Goal: Task Accomplishment & Management: Complete application form

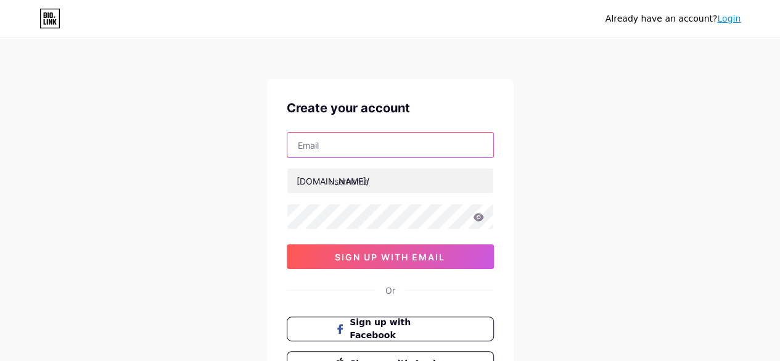
click at [472, 151] on input "text" at bounding box center [390, 145] width 206 height 25
paste input "[EMAIL_ADDRESS][DOMAIN_NAME]"
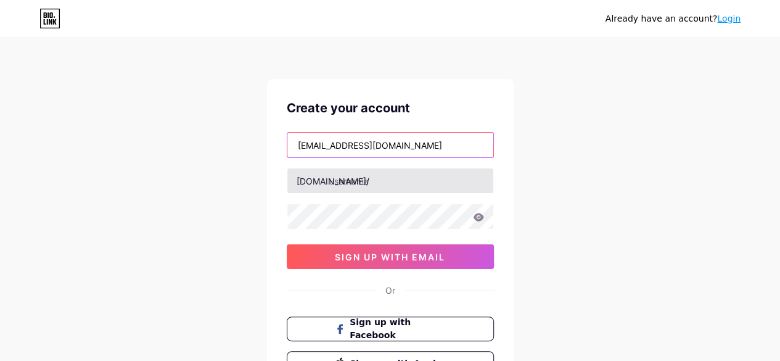
type input "[EMAIL_ADDRESS][DOMAIN_NAME]"
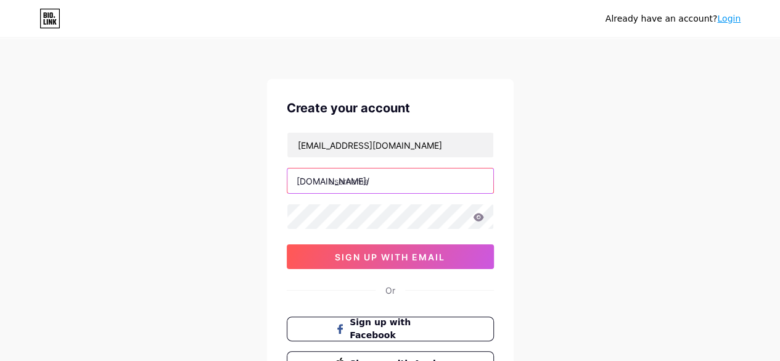
click at [412, 183] on input "text" at bounding box center [390, 180] width 206 height 25
type input "zishbags"
click at [480, 220] on icon at bounding box center [478, 217] width 10 height 8
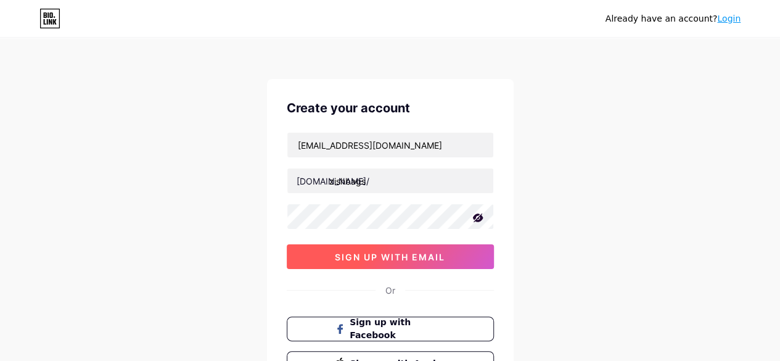
click at [406, 255] on span "sign up with email" at bounding box center [390, 257] width 110 height 10
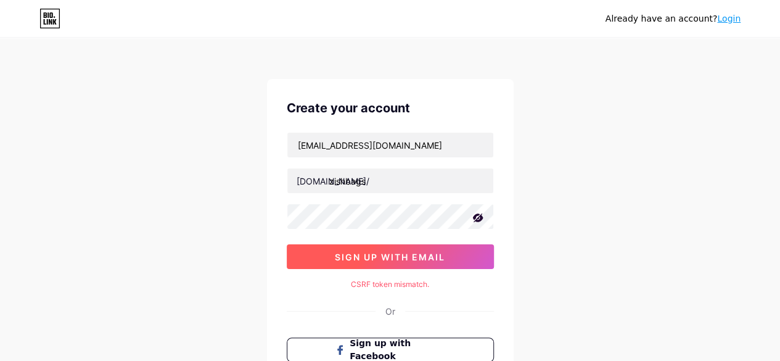
click at [406, 255] on span "sign up with email" at bounding box center [390, 257] width 110 height 10
click at [425, 247] on button "sign up with email" at bounding box center [390, 256] width 207 height 25
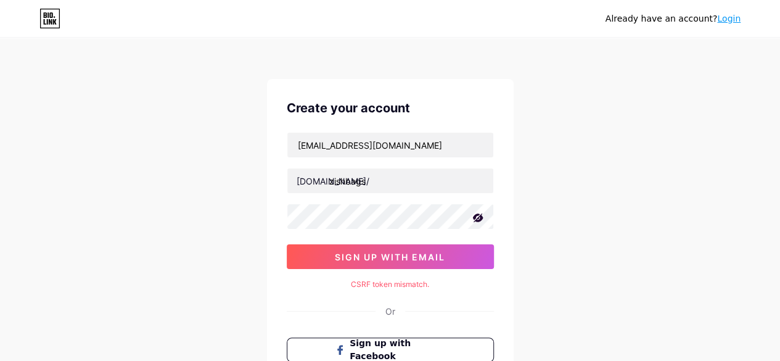
scroll to position [131, 0]
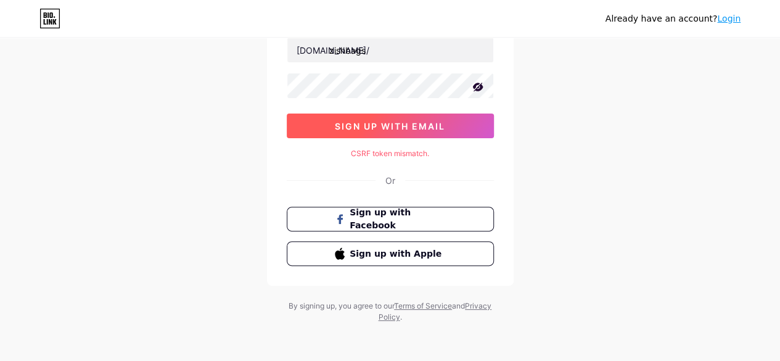
click at [422, 123] on span "sign up with email" at bounding box center [390, 126] width 110 height 10
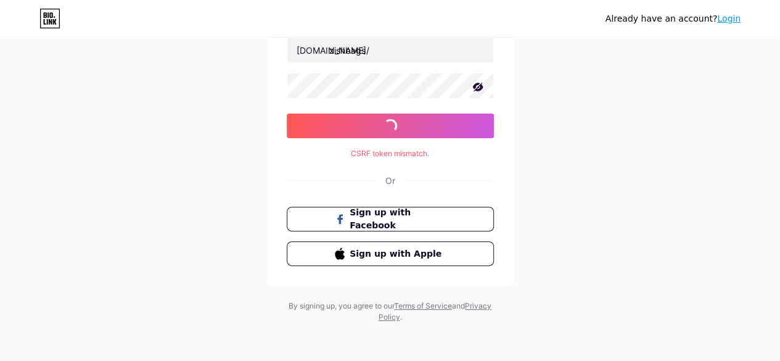
drag, startPoint x: 422, startPoint y: 123, endPoint x: 418, endPoint y: 149, distance: 26.3
click at [418, 149] on div "Create your account [EMAIL_ADDRESS][DOMAIN_NAME] [DOMAIN_NAME]/ zishbags 0cAFcW…" at bounding box center [390, 116] width 247 height 337
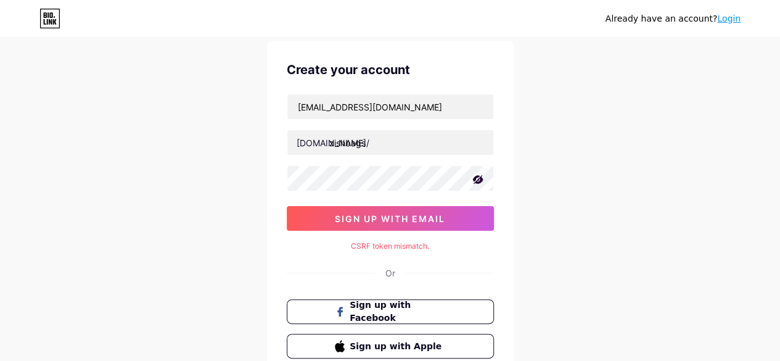
scroll to position [0, 0]
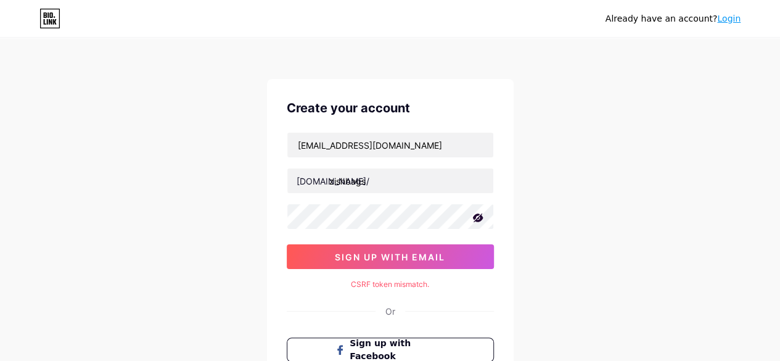
click at [726, 20] on link "Login" at bounding box center [728, 19] width 23 height 10
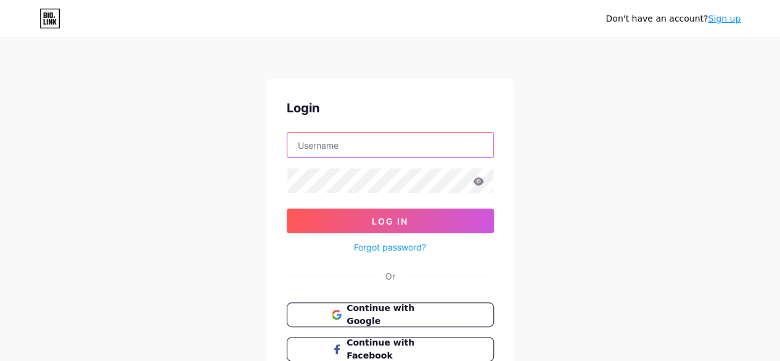
type input "[EMAIL_ADDRESS][DOMAIN_NAME]"
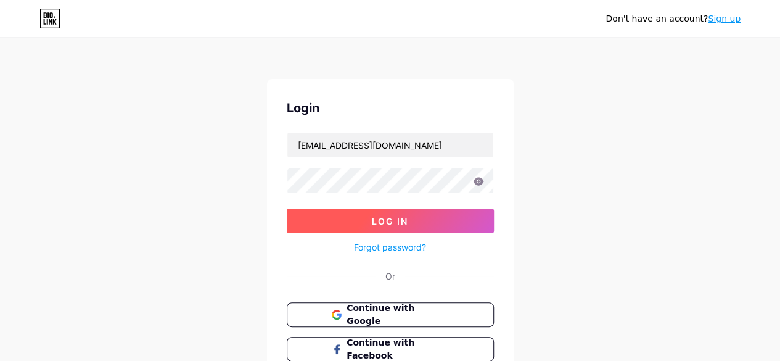
click at [444, 213] on button "Log In" at bounding box center [390, 220] width 207 height 25
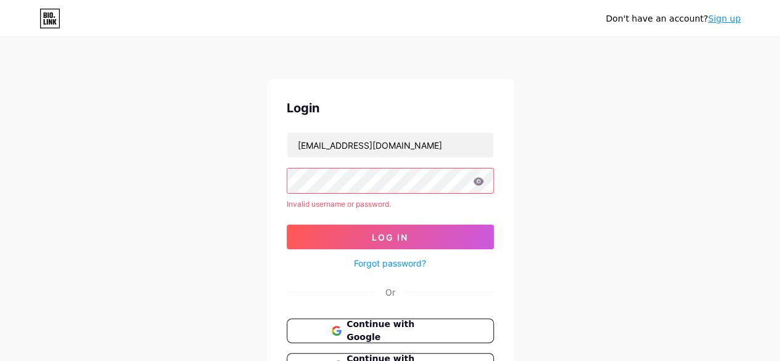
click at [730, 20] on link "Sign up" at bounding box center [724, 19] width 33 height 10
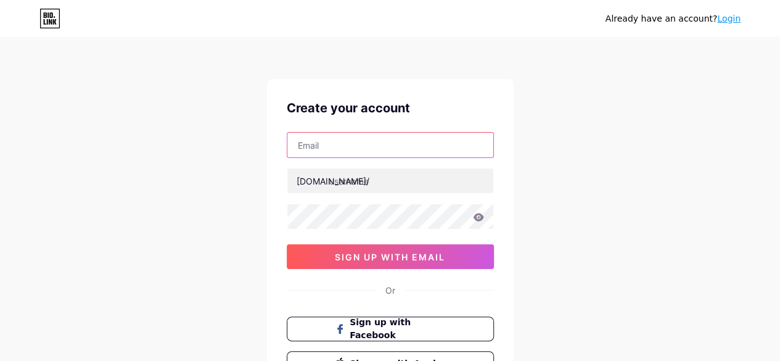
click at [476, 145] on input "text" at bounding box center [390, 145] width 206 height 25
type input "[EMAIL_ADDRESS][DOMAIN_NAME]"
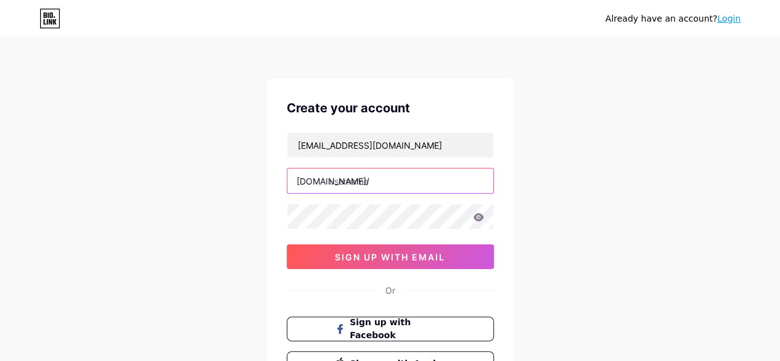
click at [381, 181] on input "text" at bounding box center [390, 180] width 206 height 25
type input "zishbags"
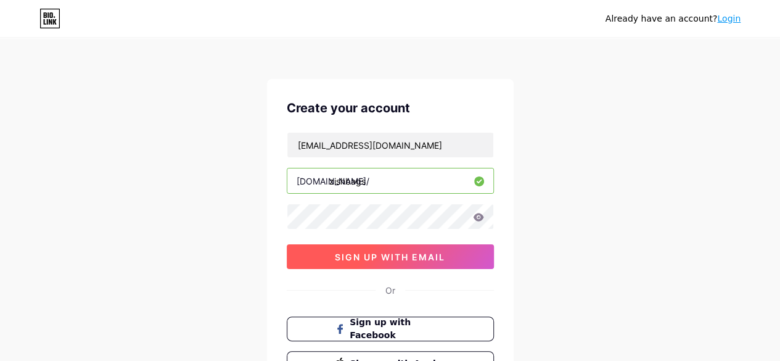
click at [382, 254] on span "sign up with email" at bounding box center [390, 257] width 110 height 10
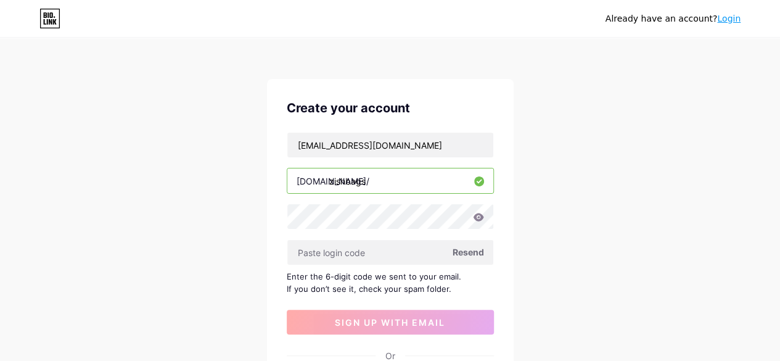
click at [469, 247] on span "Resend" at bounding box center [468, 251] width 31 height 13
click at [468, 252] on span "Resend" at bounding box center [468, 251] width 31 height 13
click at [476, 213] on icon at bounding box center [478, 217] width 11 height 9
click at [553, 233] on div "Already have an account? Login Create your account [EMAIL_ADDRESS][DOMAIN_NAME]…" at bounding box center [390, 268] width 780 height 537
click at [470, 254] on span "Resend" at bounding box center [468, 251] width 31 height 13
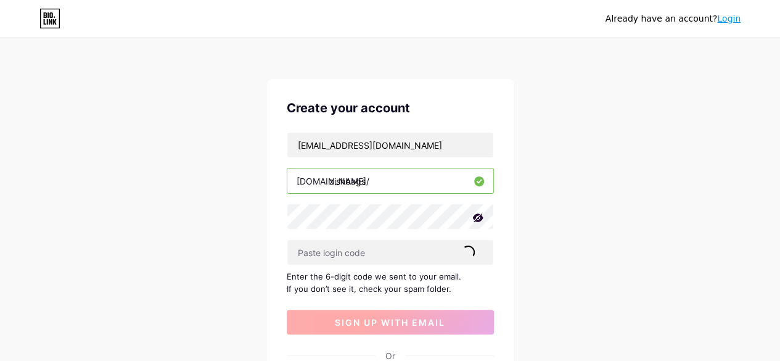
click at [429, 319] on span "sign up with email" at bounding box center [390, 322] width 110 height 10
click at [513, 180] on div "Create your account [EMAIL_ADDRESS][DOMAIN_NAME] [DOMAIN_NAME]/ zishbags Resend…" at bounding box center [390, 270] width 247 height 382
click at [432, 317] on span "sign up with email" at bounding box center [390, 322] width 110 height 10
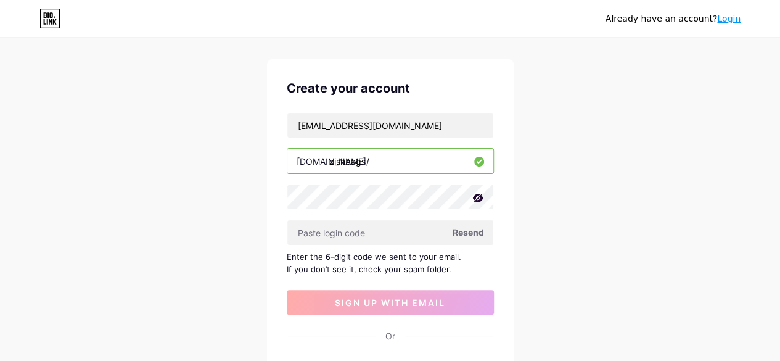
scroll to position [20, 0]
click at [467, 226] on span "Resend" at bounding box center [468, 231] width 31 height 13
click at [452, 103] on div "Create your account [EMAIL_ADDRESS][DOMAIN_NAME] [DOMAIN_NAME]/ zishbags Resend…" at bounding box center [390, 250] width 247 height 382
click at [452, 120] on input "[EMAIL_ADDRESS][DOMAIN_NAME]" at bounding box center [390, 124] width 206 height 25
click at [498, 222] on div "Create your account [EMAIL_ADDRESS][DOMAIN_NAME] [DOMAIN_NAME]/ zishbags Resend…" at bounding box center [390, 250] width 247 height 382
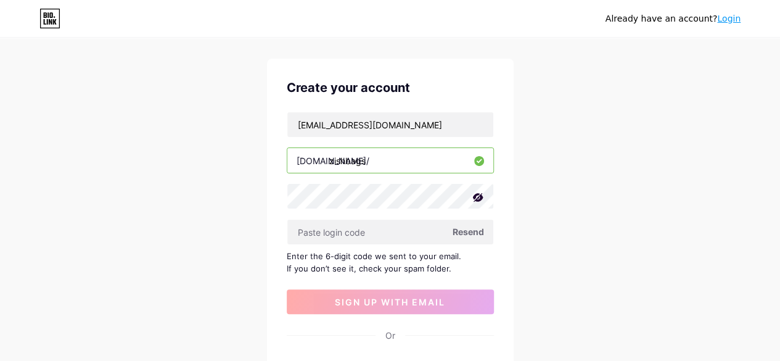
click at [498, 222] on div "Create your account [EMAIL_ADDRESS][DOMAIN_NAME] [DOMAIN_NAME]/ zishbags Resend…" at bounding box center [390, 250] width 247 height 382
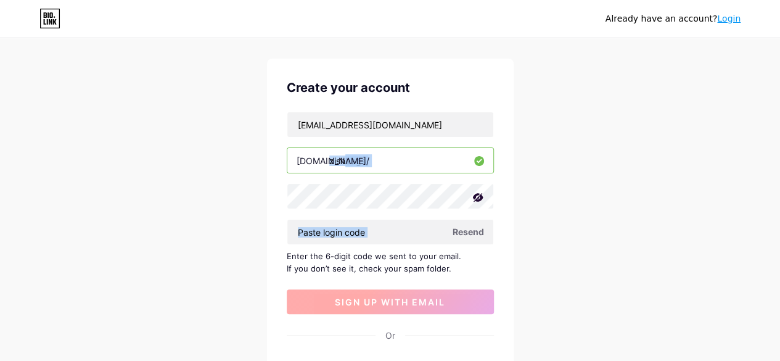
click at [412, 303] on span "sign up with email" at bounding box center [390, 302] width 110 height 10
drag, startPoint x: 412, startPoint y: 303, endPoint x: 398, endPoint y: 362, distance: 60.3
click at [398, 360] on html "Already have an account? Login Create your account [EMAIL_ADDRESS][DOMAIN_NAME]…" at bounding box center [390, 248] width 780 height 537
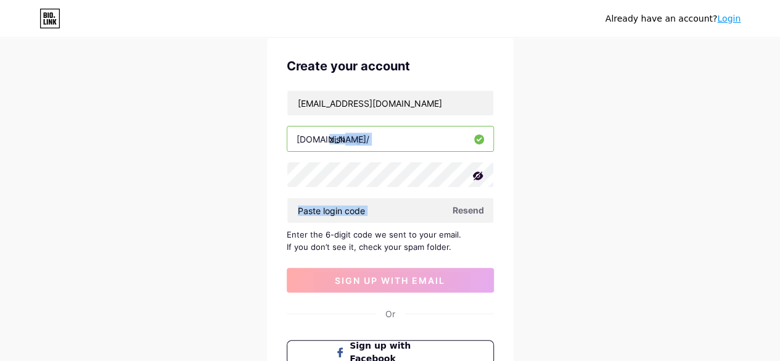
scroll to position [0, 0]
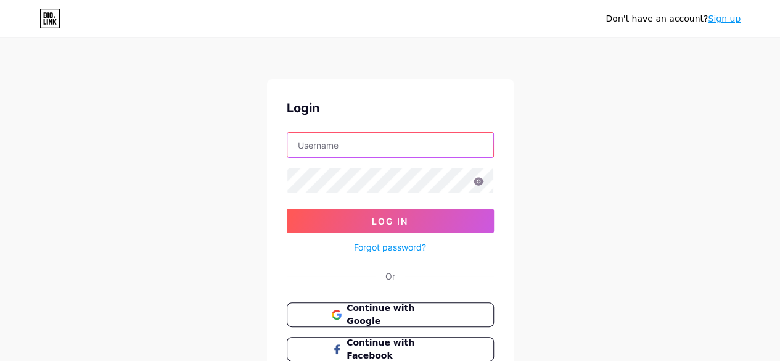
type input "[EMAIL_ADDRESS][DOMAIN_NAME]"
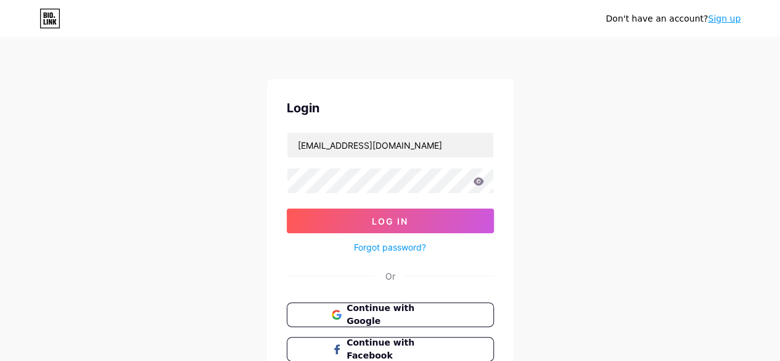
click at [724, 17] on link "Sign up" at bounding box center [724, 19] width 33 height 10
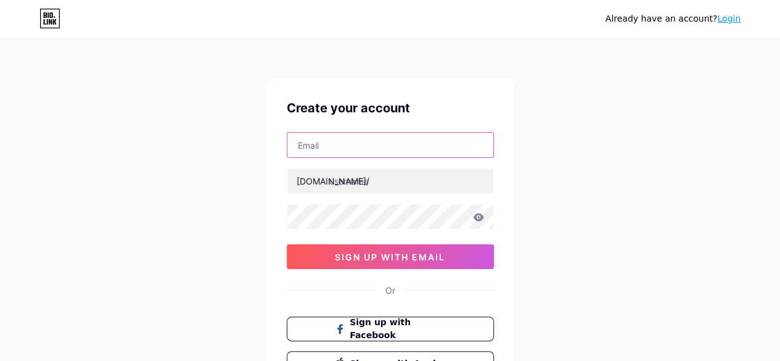
click at [443, 153] on input "text" at bounding box center [390, 145] width 206 height 25
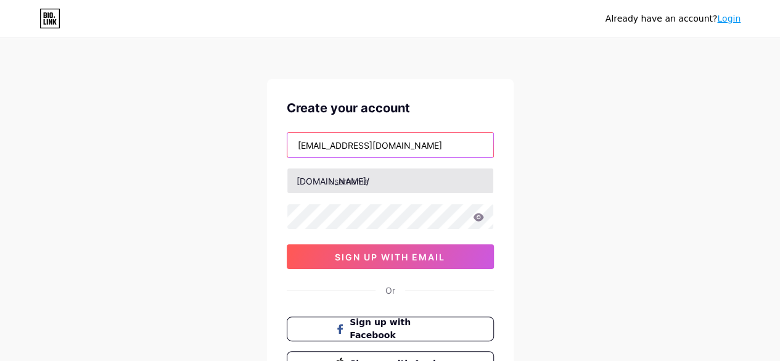
type input "[EMAIL_ADDRESS][DOMAIN_NAME]"
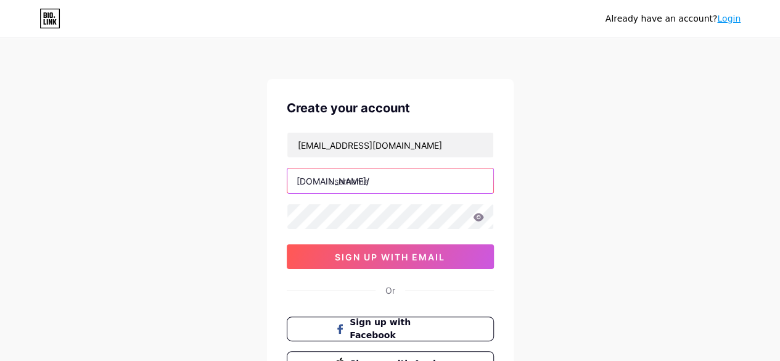
click at [417, 170] on input "text" at bounding box center [390, 180] width 206 height 25
type input "zishbags"
click at [477, 217] on icon at bounding box center [478, 217] width 11 height 9
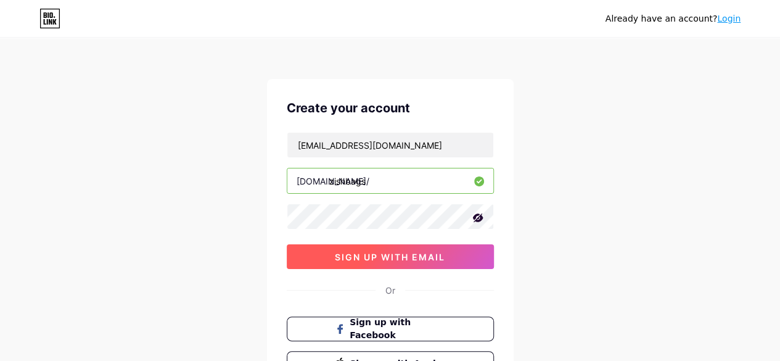
click at [455, 250] on button "sign up with email" at bounding box center [390, 256] width 207 height 25
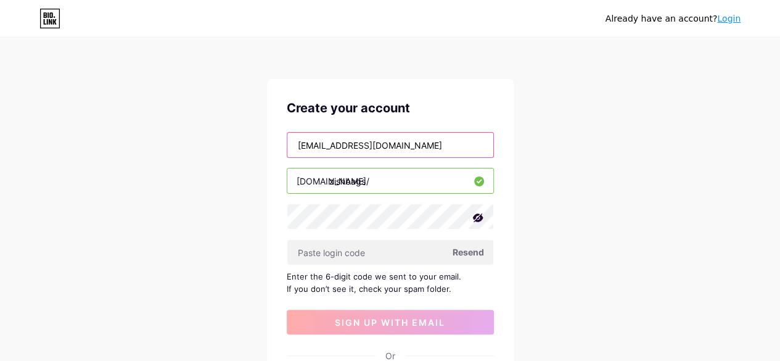
click at [402, 147] on input "[EMAIL_ADDRESS][DOMAIN_NAME]" at bounding box center [390, 145] width 206 height 25
type input "t"
click at [383, 179] on input "zishbags" at bounding box center [390, 180] width 206 height 25
type input "z"
click at [360, 144] on input "text" at bounding box center [390, 145] width 206 height 25
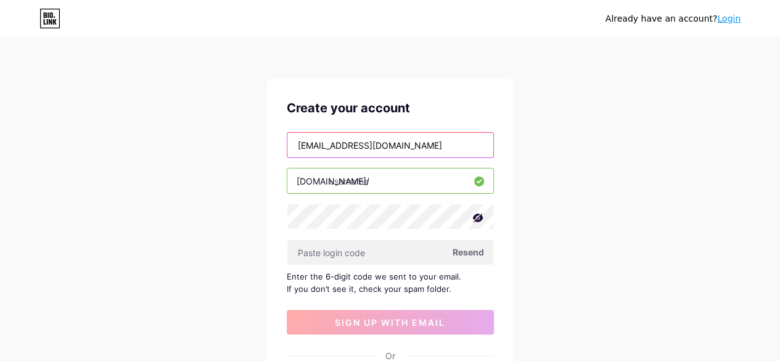
type input "[EMAIL_ADDRESS][DOMAIN_NAME]"
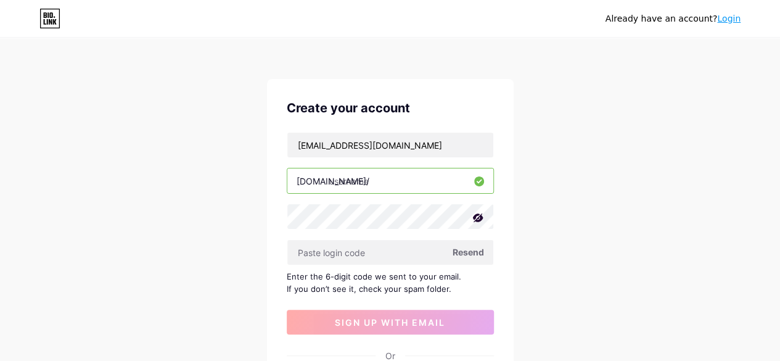
click at [452, 173] on input "text" at bounding box center [390, 180] width 206 height 25
type input "zishbags"
click at [548, 278] on div "Already have an account? Login Create your account [EMAIL_ADDRESS][DOMAIN_NAME]…" at bounding box center [390, 268] width 780 height 537
click at [473, 254] on span "Resend" at bounding box center [468, 251] width 31 height 13
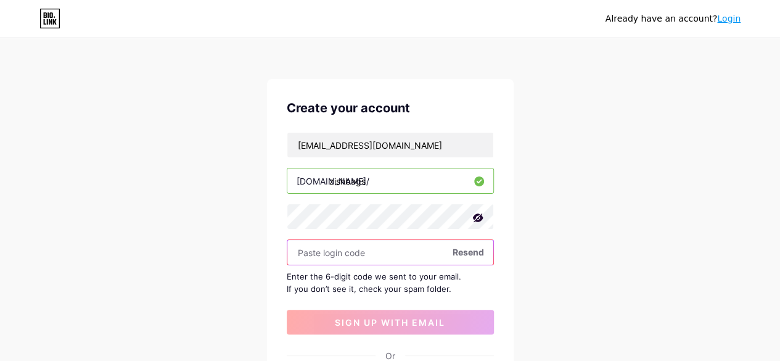
click at [401, 254] on input "text" at bounding box center [390, 252] width 206 height 25
paste input "936929 is the OTP to signup to your Bio Link account"
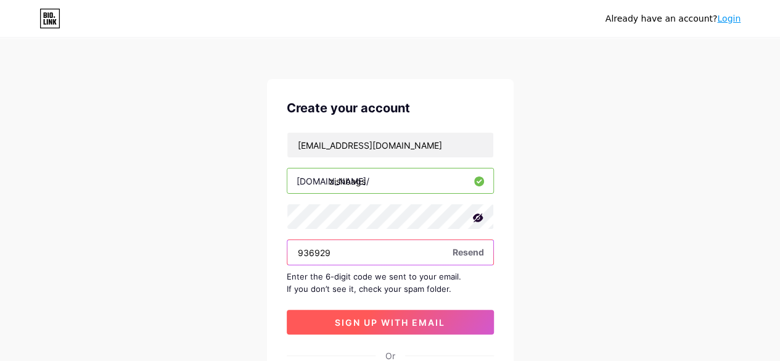
type input "936929"
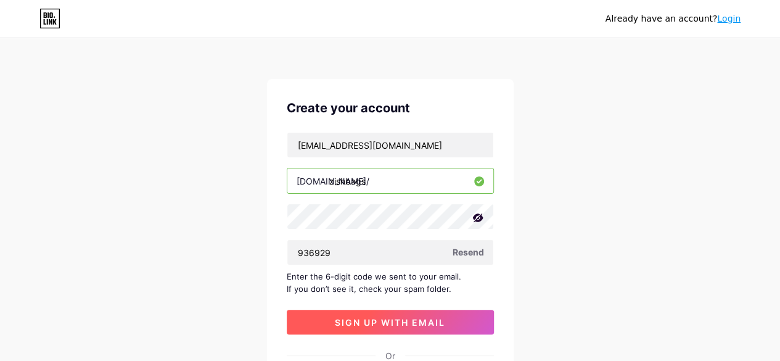
click at [439, 317] on span "sign up with email" at bounding box center [390, 322] width 110 height 10
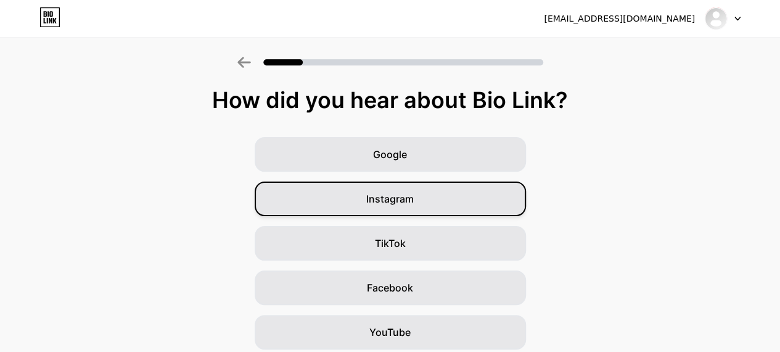
scroll to position [180, 0]
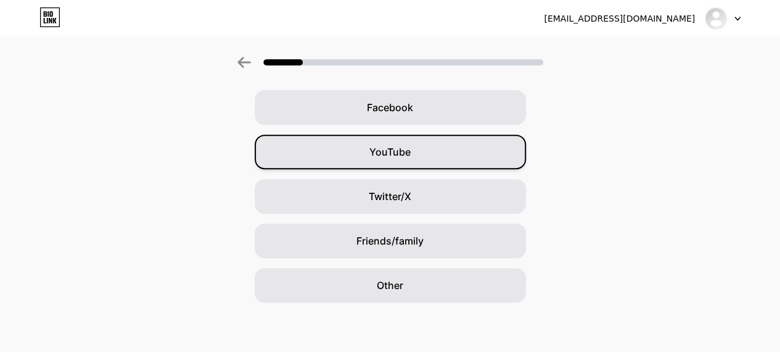
click at [505, 163] on div "YouTube" at bounding box center [390, 151] width 271 height 35
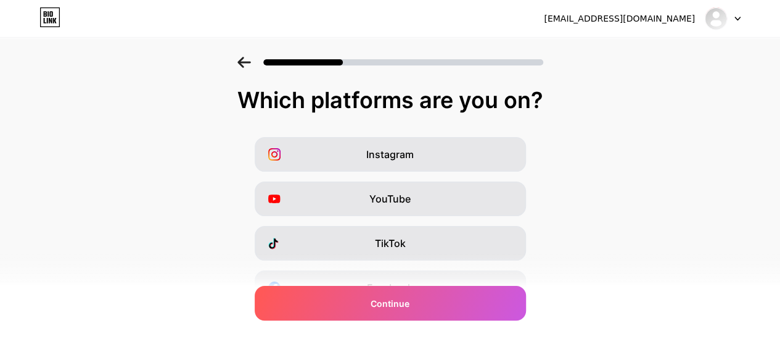
click at [505, 163] on div "Instagram" at bounding box center [390, 154] width 271 height 35
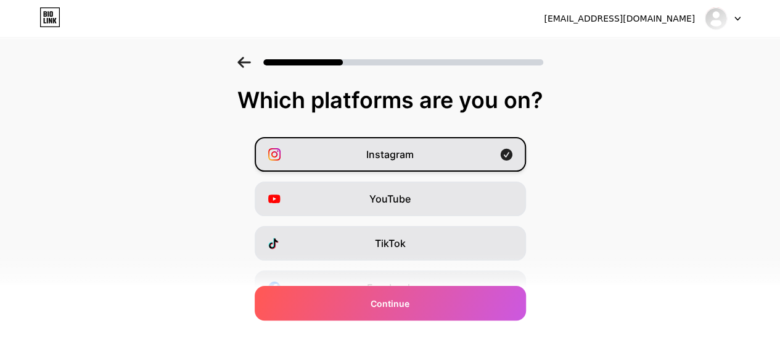
click at [508, 150] on icon at bounding box center [506, 155] width 12 height 12
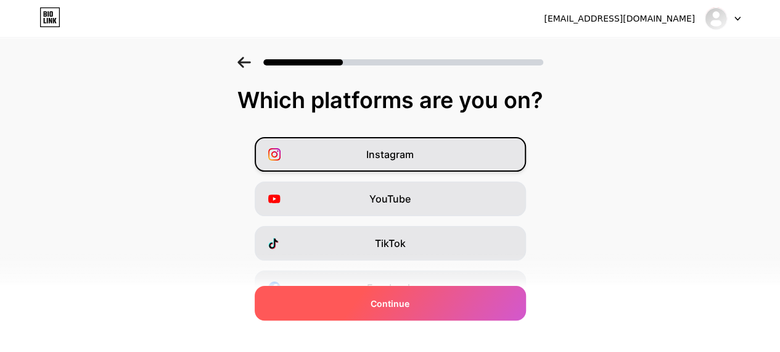
click at [453, 297] on div "Continue" at bounding box center [390, 303] width 271 height 35
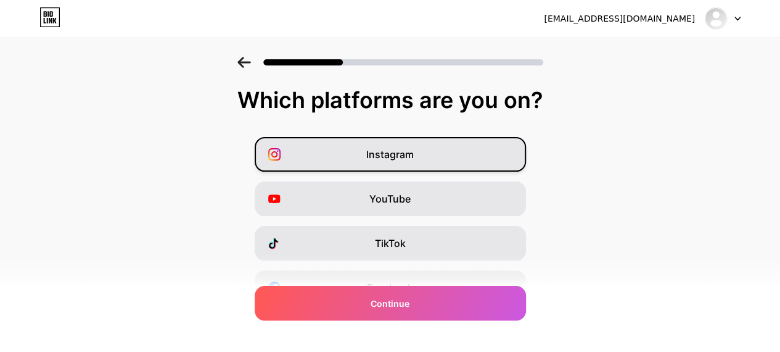
click at [448, 143] on div "Instagram" at bounding box center [390, 154] width 271 height 35
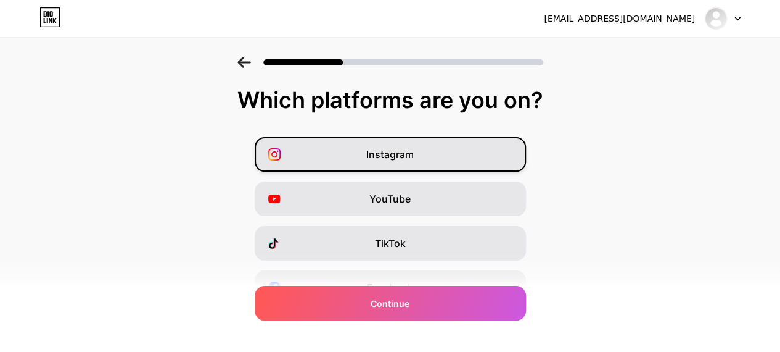
click at [448, 143] on div "Instagram" at bounding box center [390, 154] width 271 height 35
click at [469, 140] on div "Instagram" at bounding box center [390, 154] width 271 height 35
drag, startPoint x: 511, startPoint y: 152, endPoint x: 465, endPoint y: 347, distance: 199.6
click at [465, 347] on div "Instagram YouTube TikTok Facebook Twitter/X Buy Me a Coffee Snapchat I have a w…" at bounding box center [390, 309] width 768 height 345
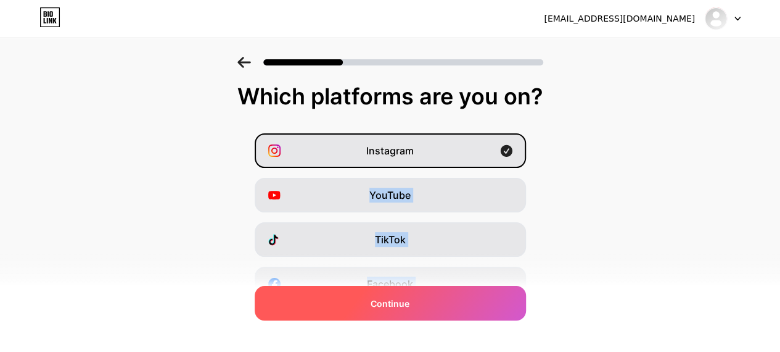
click at [483, 302] on div "Continue" at bounding box center [390, 303] width 271 height 35
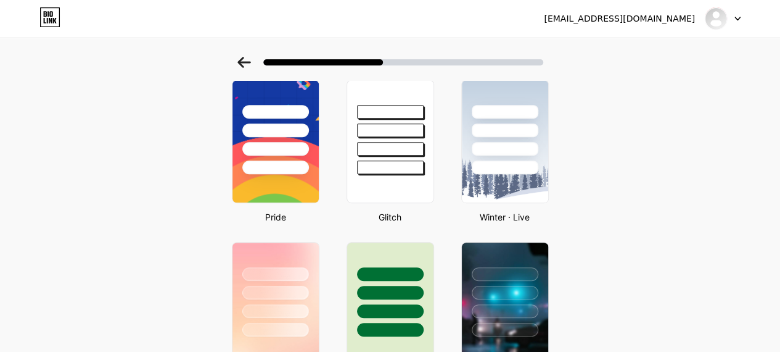
scroll to position [226, 0]
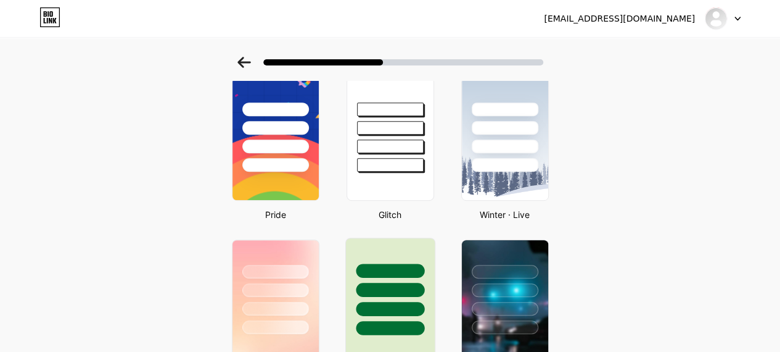
click at [408, 257] on div at bounding box center [389, 286] width 89 height 97
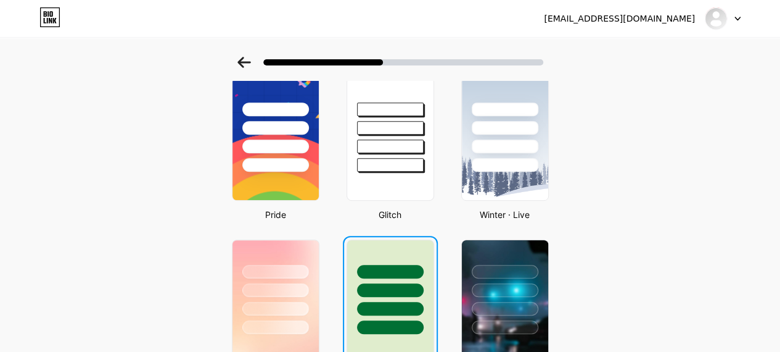
scroll to position [0, 0]
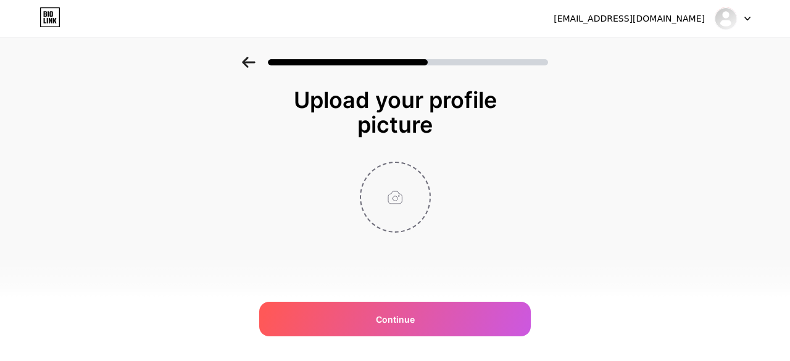
click at [400, 176] on input "file" at bounding box center [395, 197] width 68 height 68
click at [390, 194] on input "file" at bounding box center [395, 197] width 68 height 68
type input "C:\fakepath\WhatsApp Image [DATE] 20.13.25_d9122aa5.jpg"
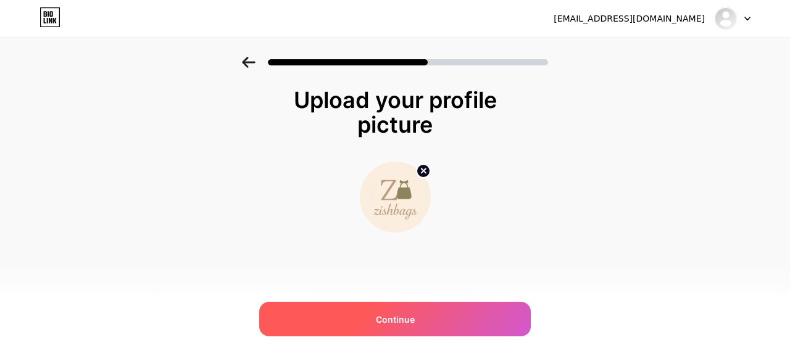
click at [463, 319] on div "Continue" at bounding box center [394, 319] width 271 height 35
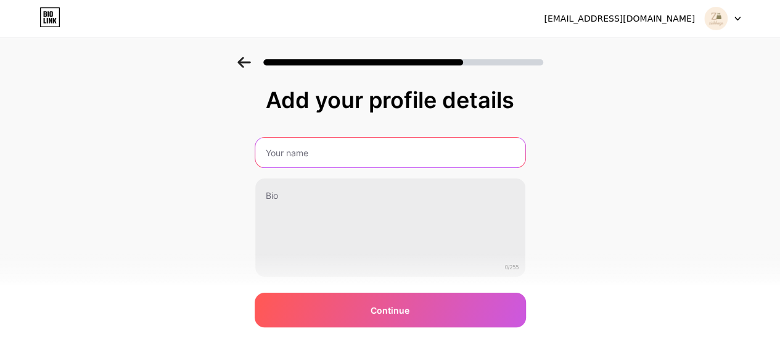
click at [386, 156] on input "text" at bounding box center [390, 153] width 270 height 30
type input "zishbags"
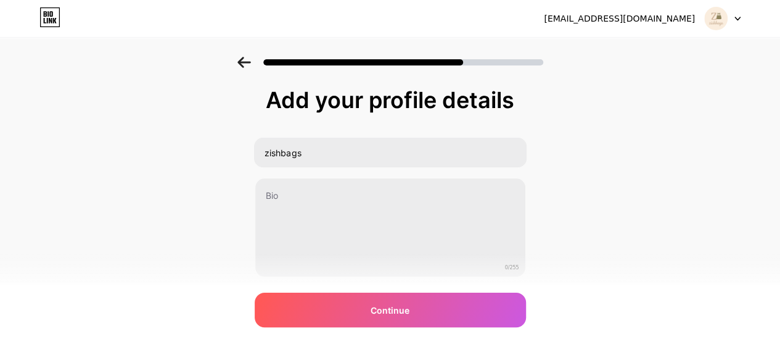
click at [375, 178] on div "0/255" at bounding box center [390, 227] width 271 height 99
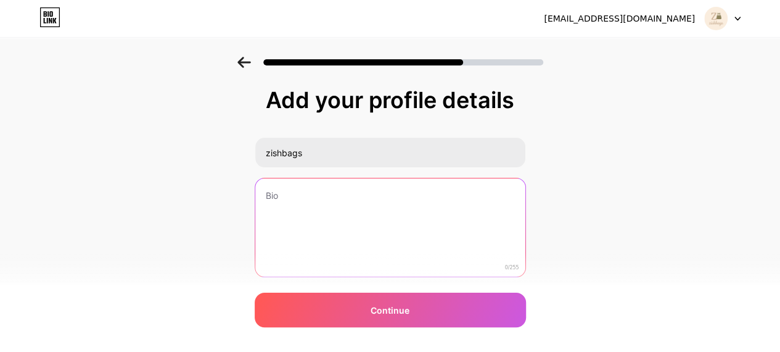
click at [366, 217] on textarea at bounding box center [390, 227] width 270 height 99
click at [271, 192] on textarea "luxury handbags and accessories" at bounding box center [390, 228] width 273 height 101
click at [311, 267] on textarea "luxury handbags and accessories" at bounding box center [390, 228] width 273 height 101
click at [269, 192] on textarea "luxury handbags and accessories" at bounding box center [390, 228] width 273 height 101
click at [270, 193] on textarea "luxury handbags and accessories" at bounding box center [390, 228] width 273 height 101
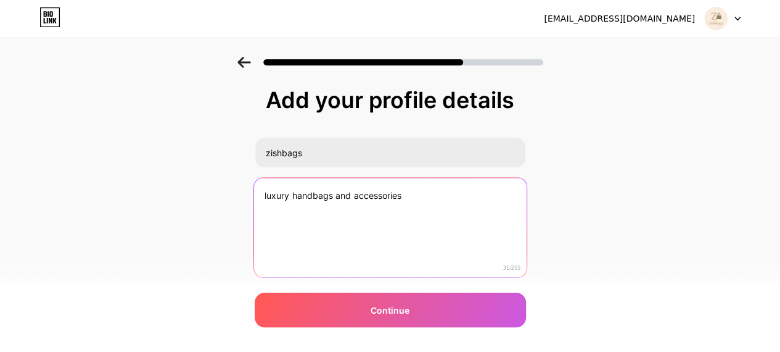
click at [270, 193] on textarea "luxury handbags and accessories" at bounding box center [390, 228] width 273 height 101
click at [288, 200] on textarea "luxury handbags and accessories" at bounding box center [390, 228] width 273 height 101
click at [271, 197] on textarea "luxury handbags and accessories" at bounding box center [390, 228] width 273 height 101
click at [295, 263] on textarea "Luxury handbags and accessories" at bounding box center [390, 228] width 273 height 101
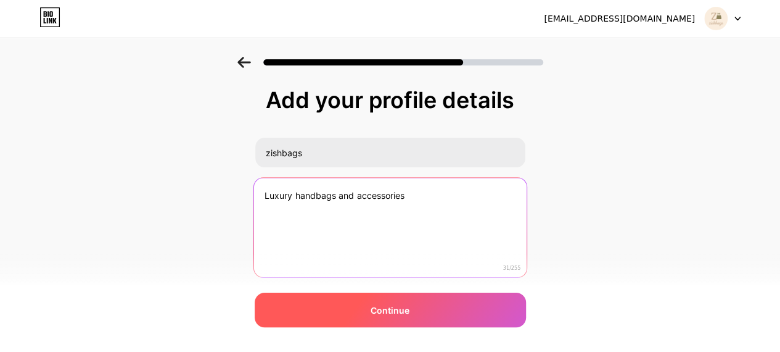
type textarea "Luxury handbags and accessories"
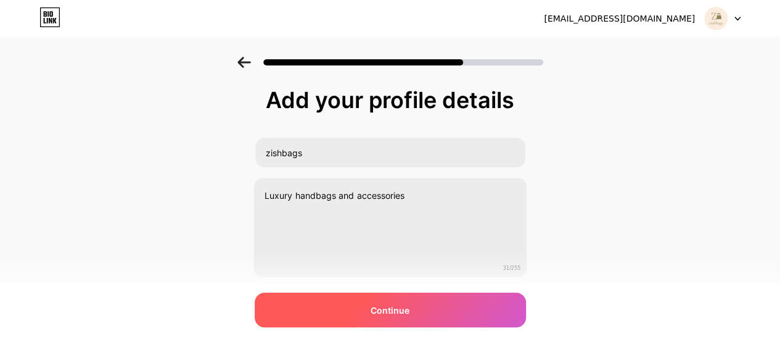
click at [378, 302] on div "Continue" at bounding box center [390, 309] width 271 height 35
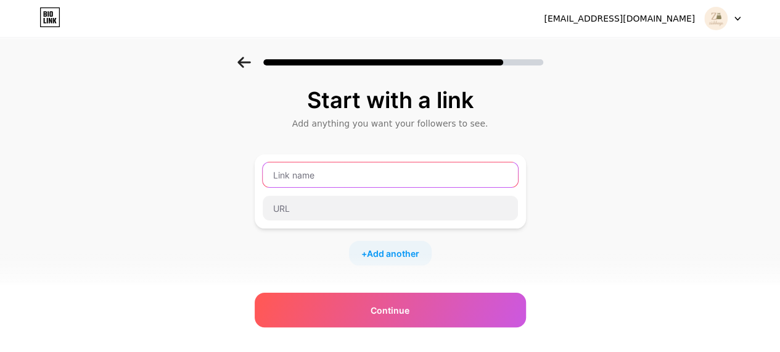
click at [409, 182] on input "text" at bounding box center [390, 174] width 255 height 25
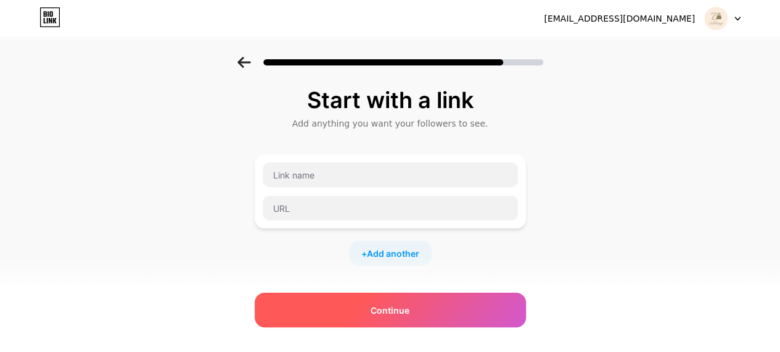
click at [423, 304] on div "Continue" at bounding box center [390, 309] width 271 height 35
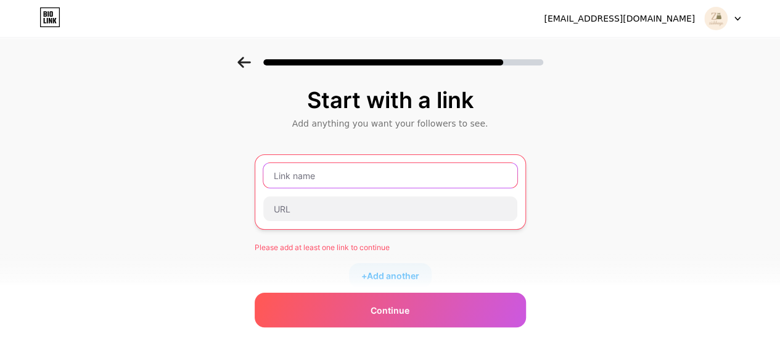
click at [419, 168] on input "text" at bounding box center [390, 175] width 254 height 25
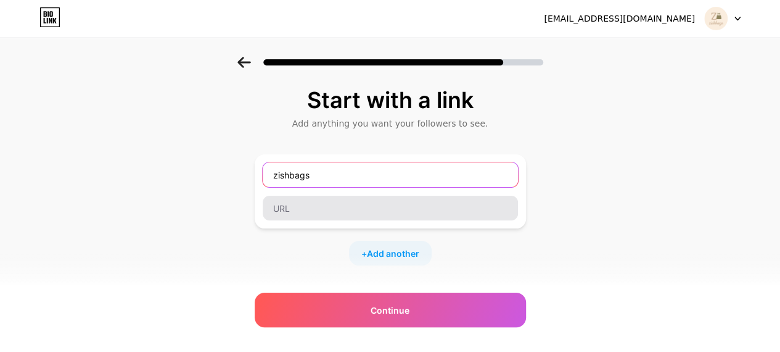
type input "zishbags"
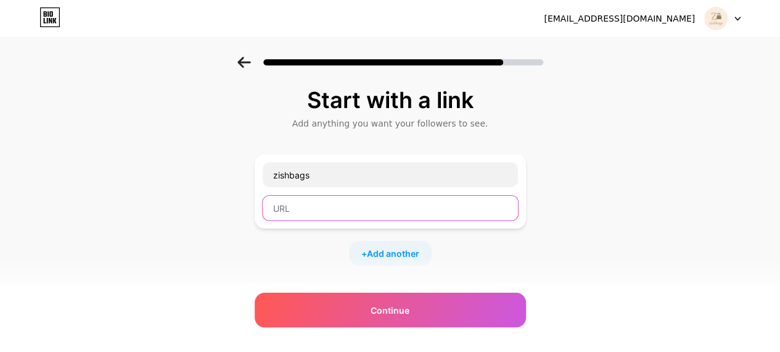
click at [424, 215] on input "text" at bounding box center [390, 208] width 255 height 25
click at [443, 210] on input "text" at bounding box center [390, 208] width 255 height 25
paste input "[URL][DOMAIN_NAME]"
type input "[URL][DOMAIN_NAME]"
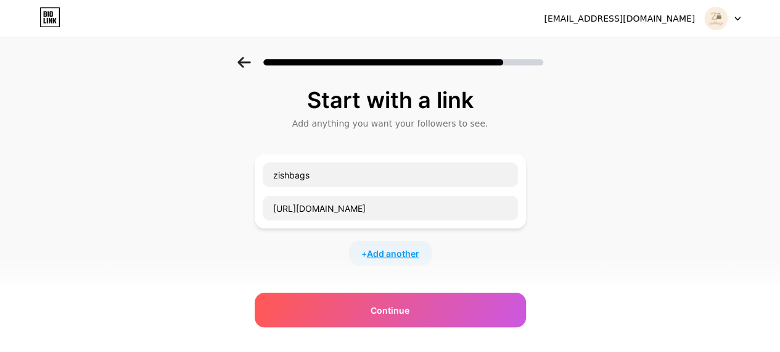
click at [403, 252] on span "Add another" at bounding box center [393, 253] width 52 height 13
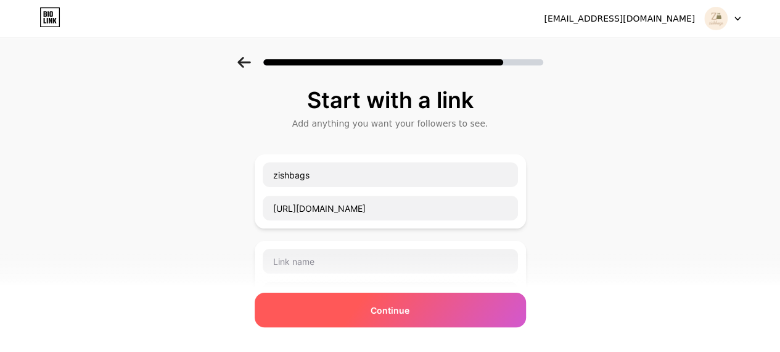
click at [385, 318] on div "Continue" at bounding box center [390, 309] width 271 height 35
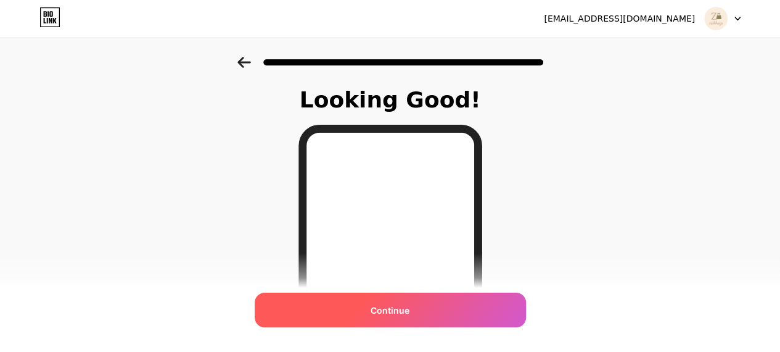
click at [406, 302] on div "Continue" at bounding box center [390, 309] width 271 height 35
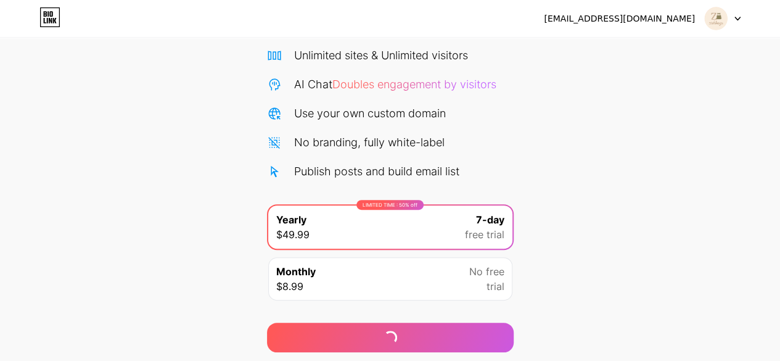
scroll to position [134, 0]
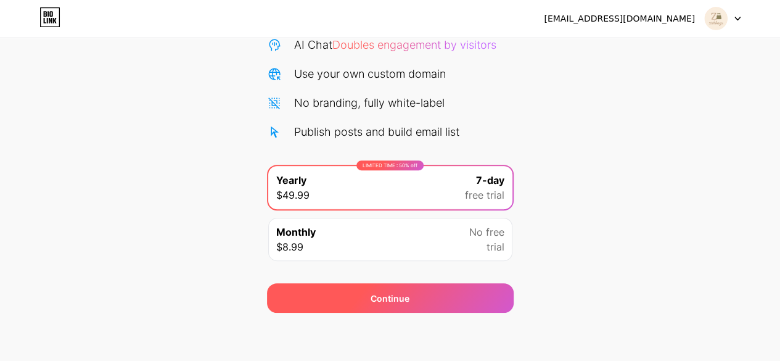
click at [381, 298] on div "Continue" at bounding box center [390, 298] width 39 height 13
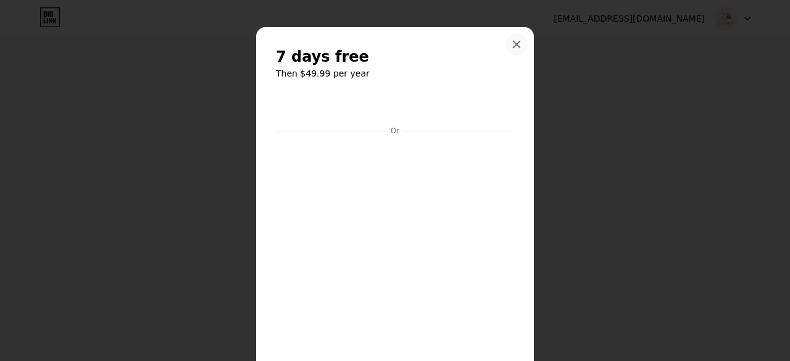
click at [513, 43] on icon at bounding box center [516, 44] width 7 height 7
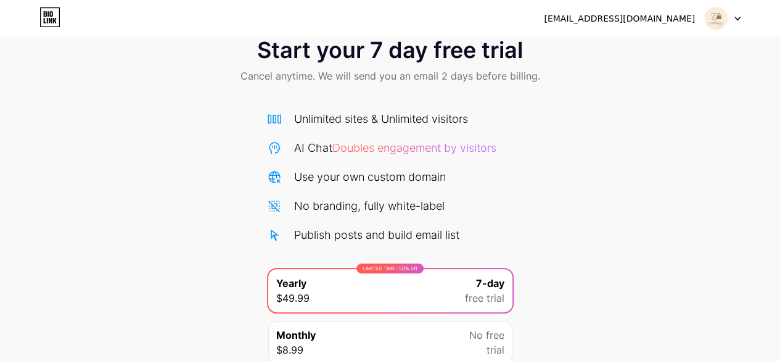
scroll to position [0, 0]
